Goal: Task Accomplishment & Management: Complete application form

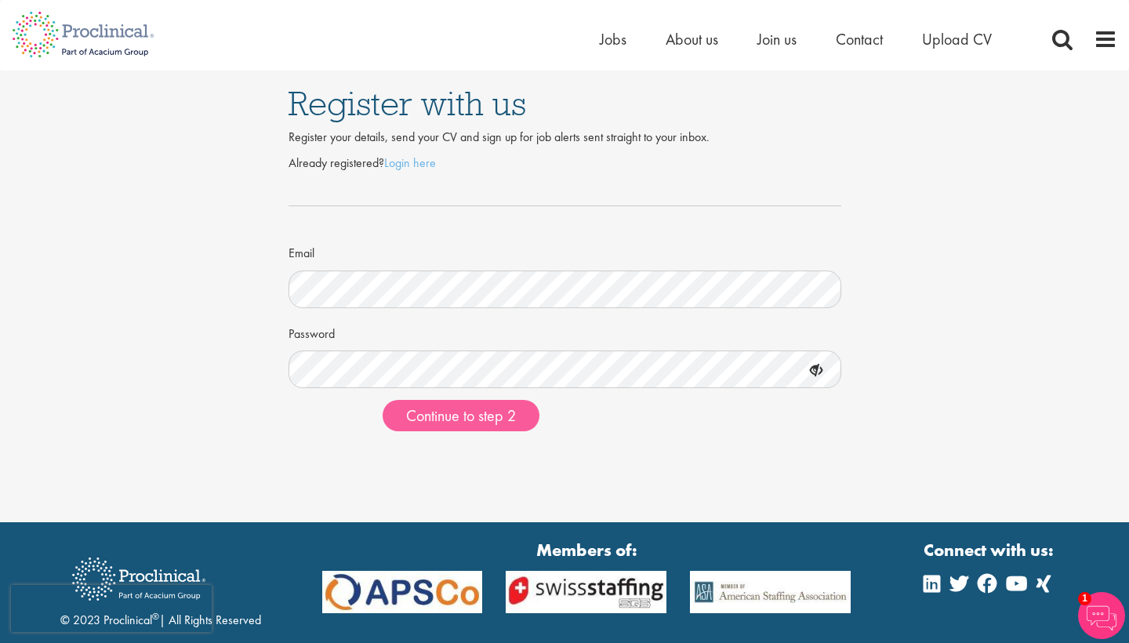
click at [510, 416] on span "Continue to step 2" at bounding box center [461, 415] width 110 height 20
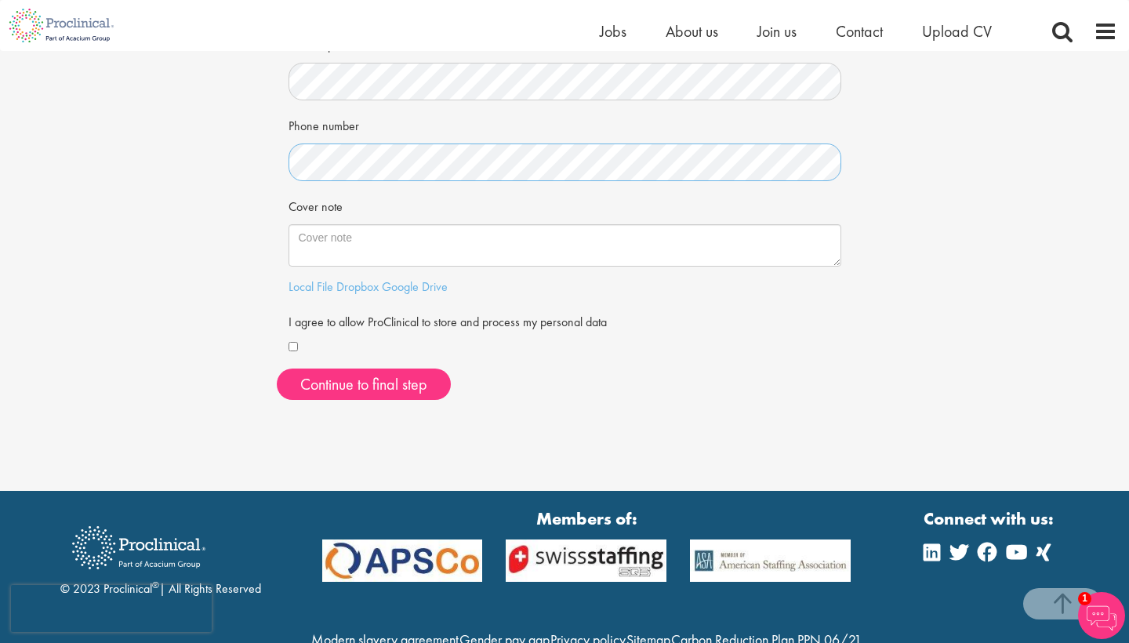
scroll to position [357, 0]
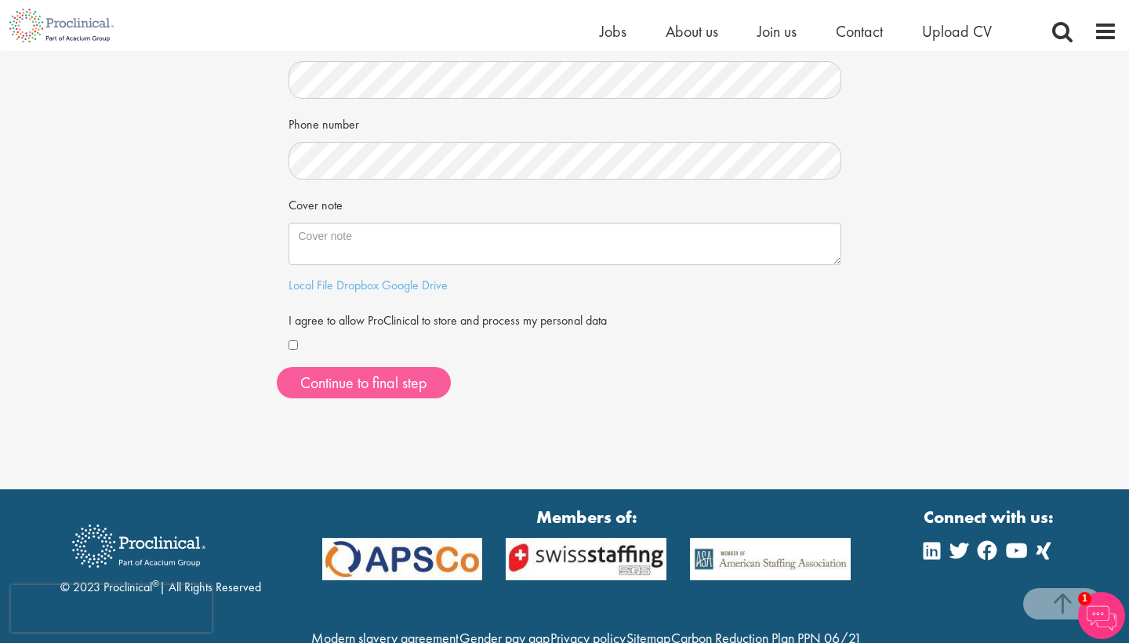
click at [401, 380] on button "Continue to final step" at bounding box center [364, 382] width 174 height 31
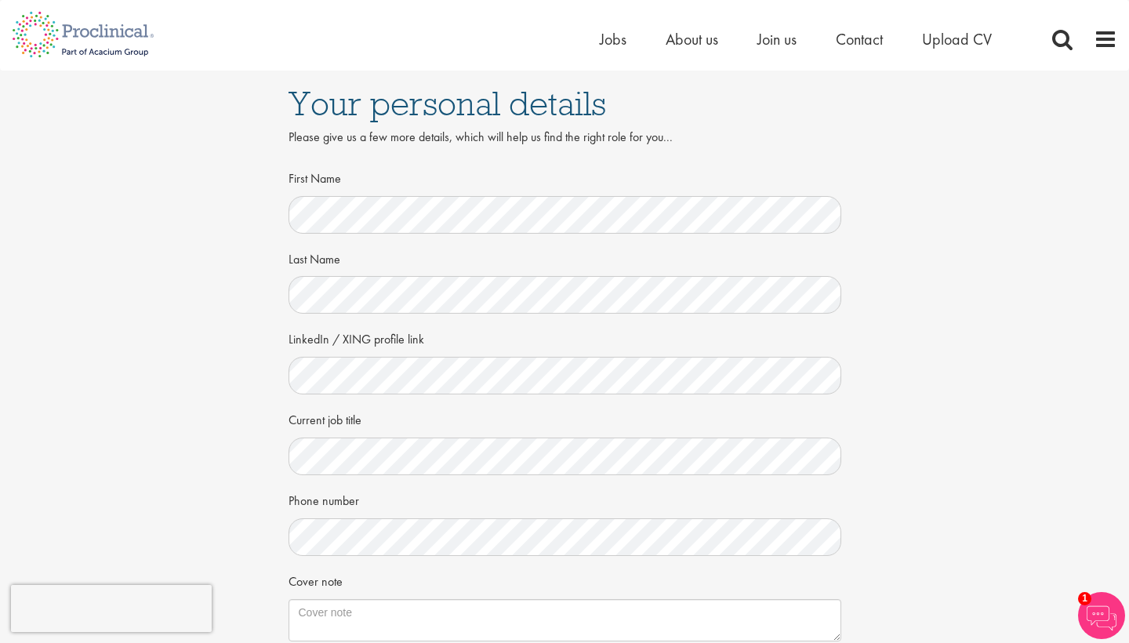
scroll to position [0, 0]
click at [1088, 611] on img at bounding box center [1101, 615] width 47 height 47
click at [1099, 39] on span at bounding box center [1106, 39] width 24 height 24
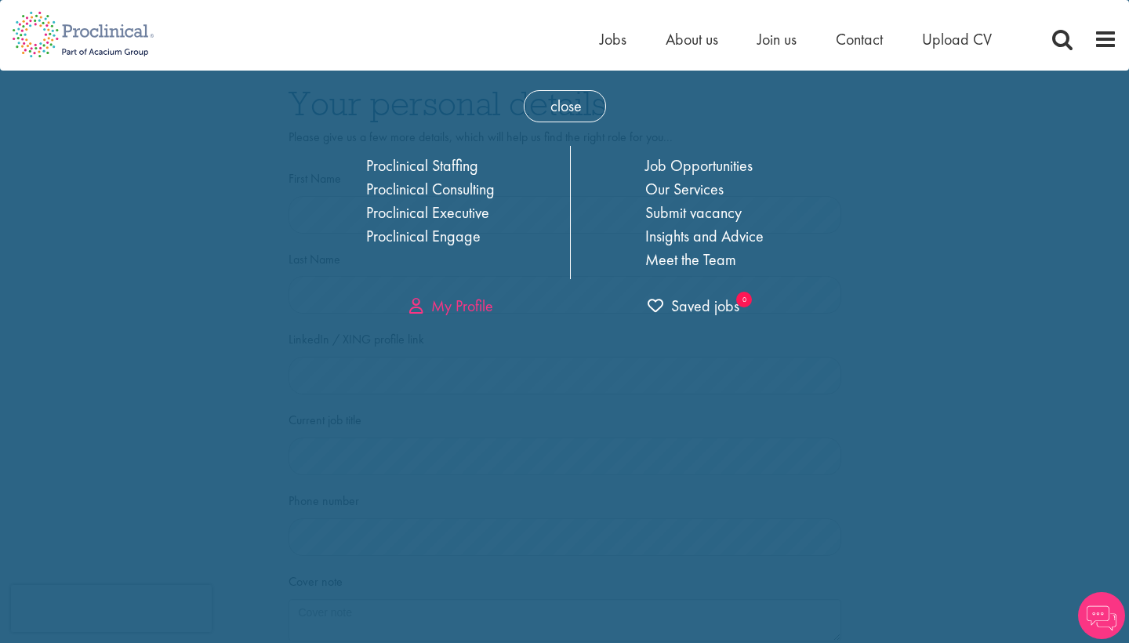
click at [445, 309] on link "My Profile" at bounding box center [451, 306] width 84 height 20
